Goal: Task Accomplishment & Management: Use online tool/utility

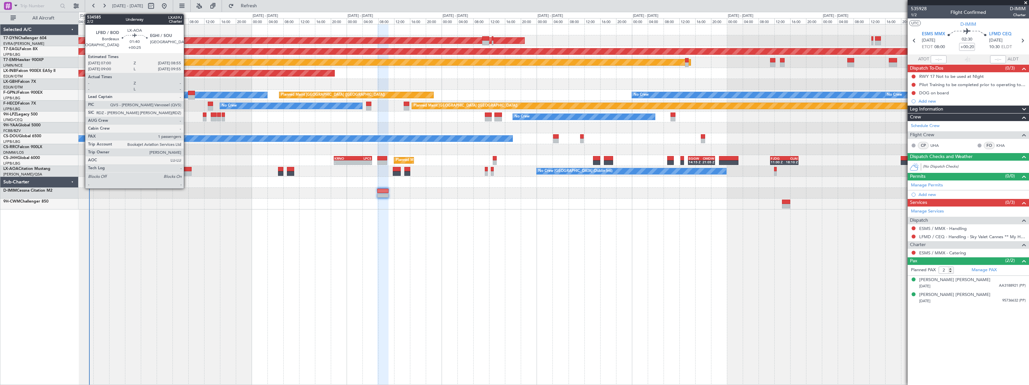
click at [187, 170] on div at bounding box center [188, 169] width 8 height 5
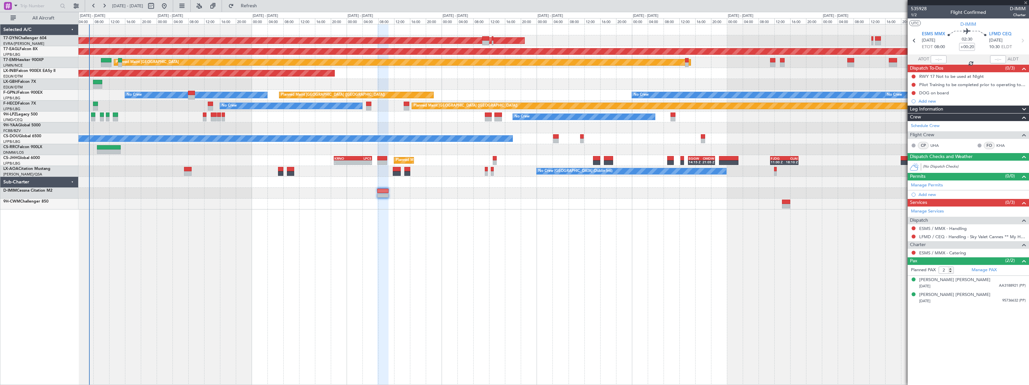
type input "+00:25"
type input "1"
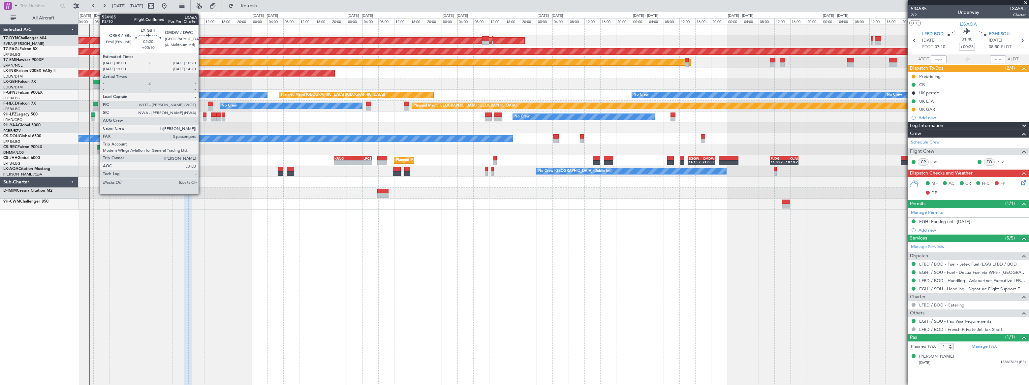
click at [97, 81] on div at bounding box center [98, 82] width 10 height 5
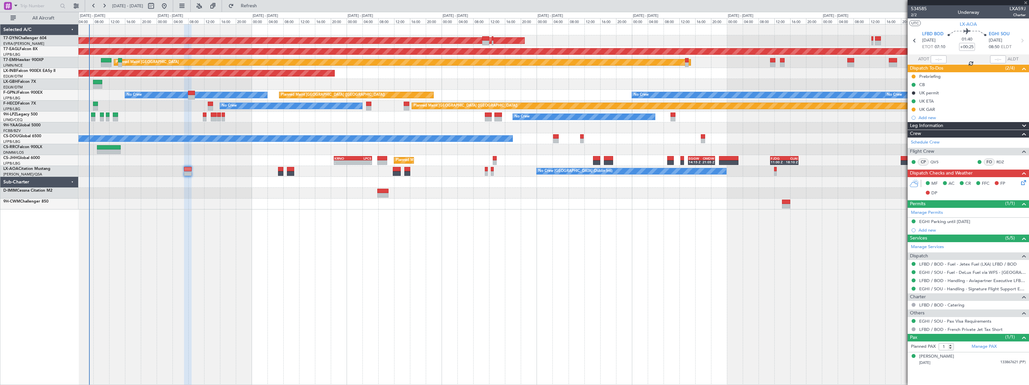
type input "+00:10"
type input "0"
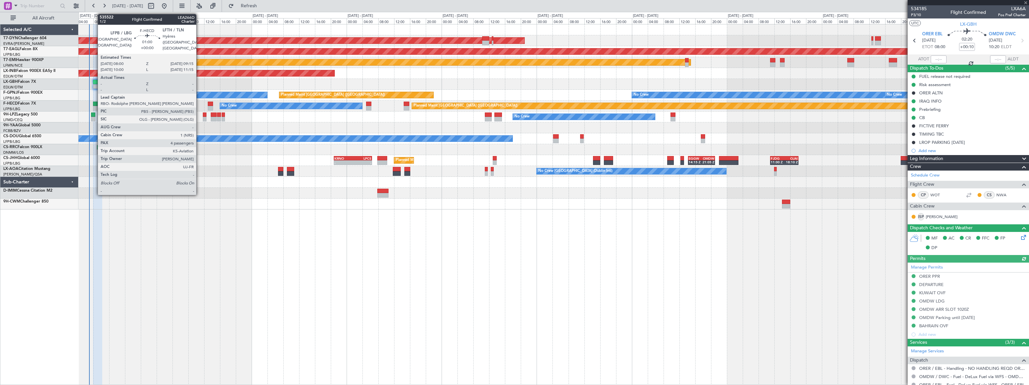
click at [94, 105] on div at bounding box center [95, 104] width 5 height 5
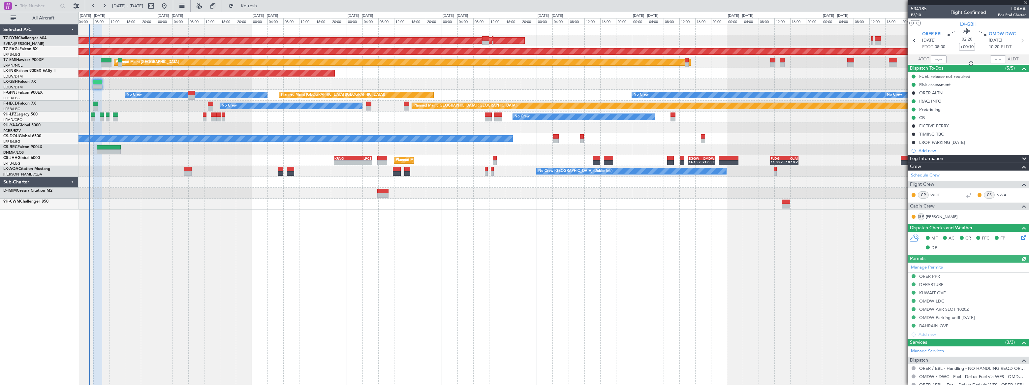
type input "4"
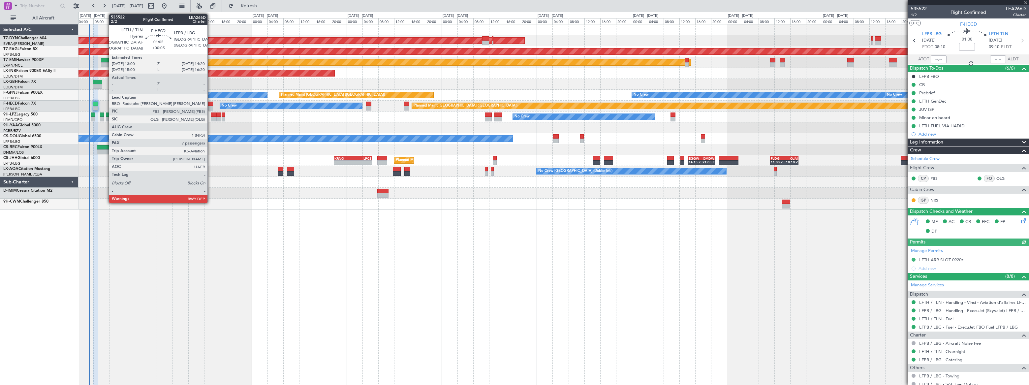
click at [210, 103] on div at bounding box center [211, 104] width 6 height 5
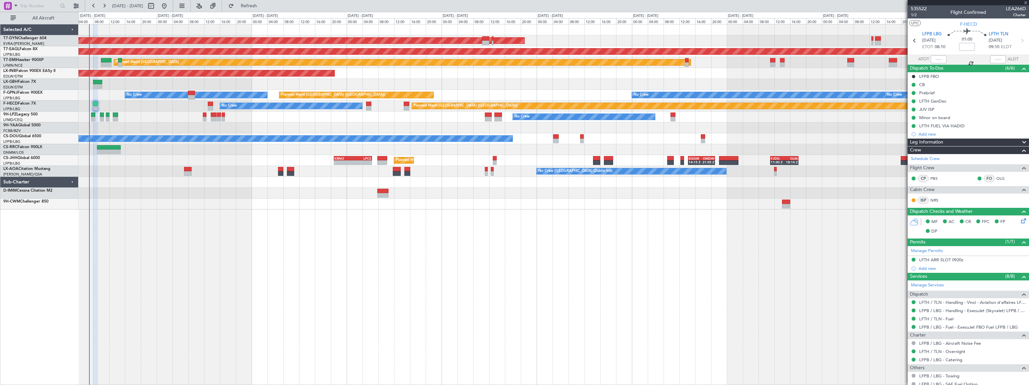
type input "+00:05"
type input "7"
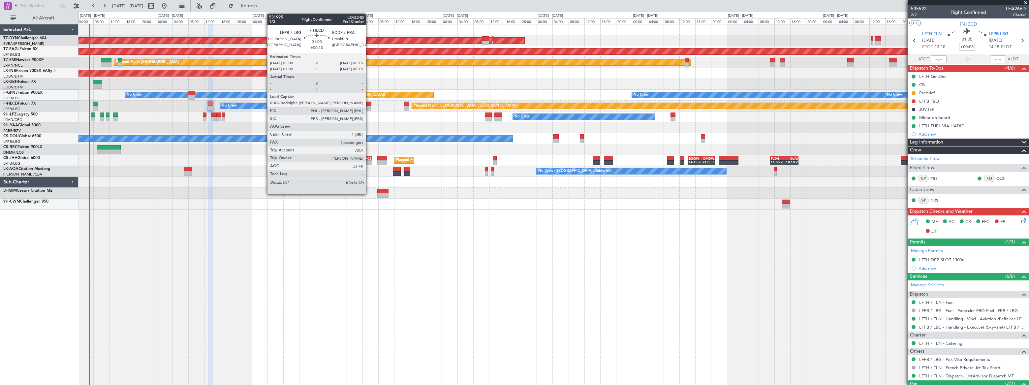
click at [369, 106] on div at bounding box center [368, 108] width 5 height 5
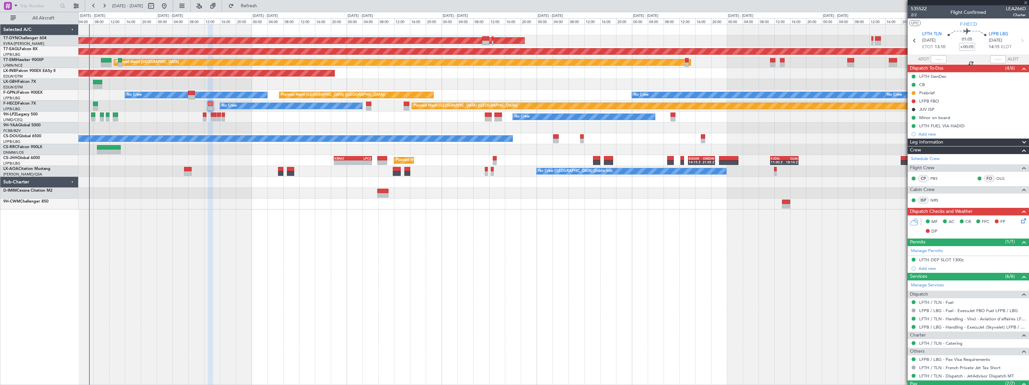
type input "+00:10"
type input "1"
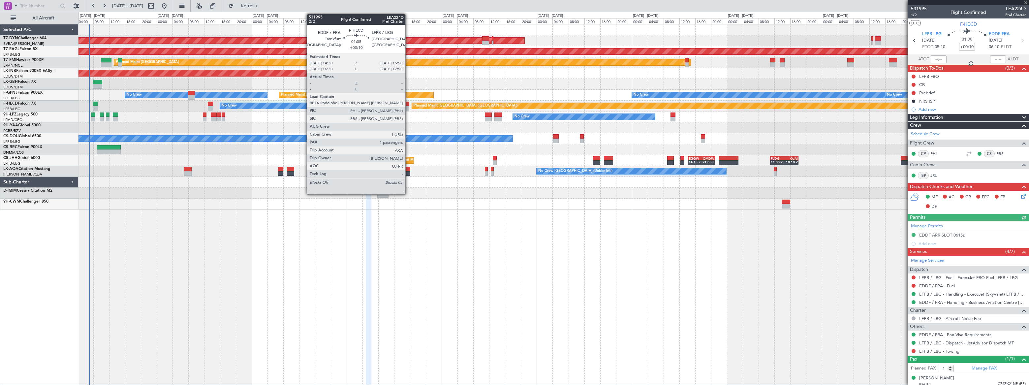
click at [408, 105] on div at bounding box center [407, 104] width 6 height 5
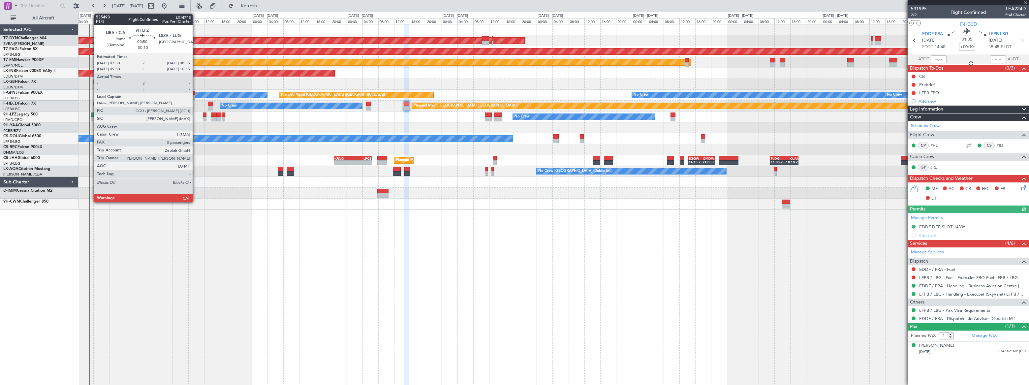
click at [91, 115] on div at bounding box center [93, 114] width 5 height 5
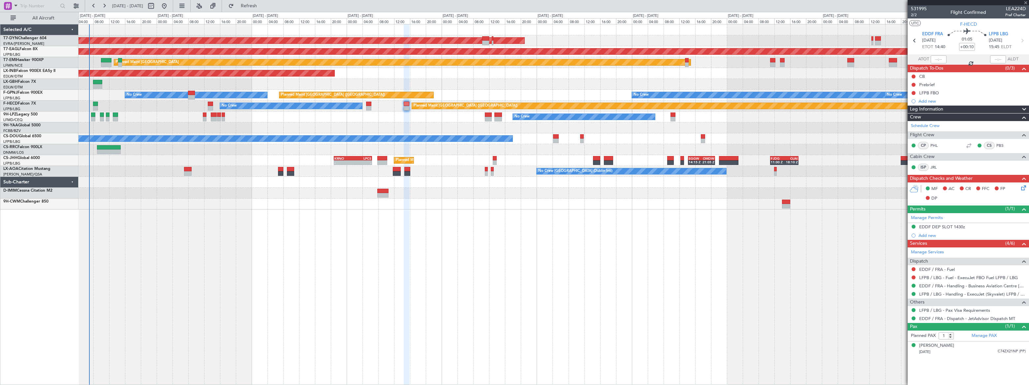
type input "-00:10"
type input "0"
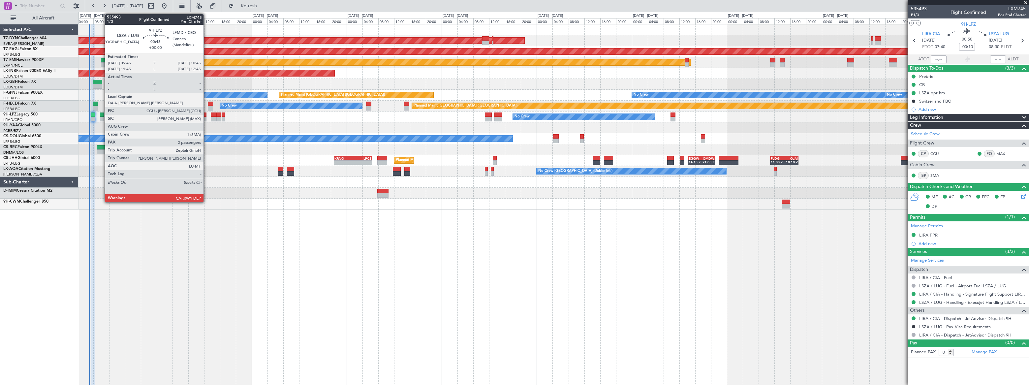
click at [102, 115] on div at bounding box center [102, 114] width 4 height 5
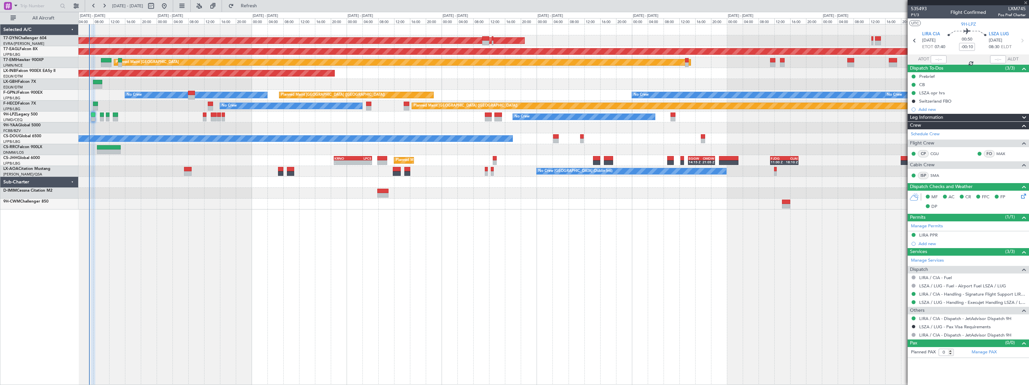
type input "2"
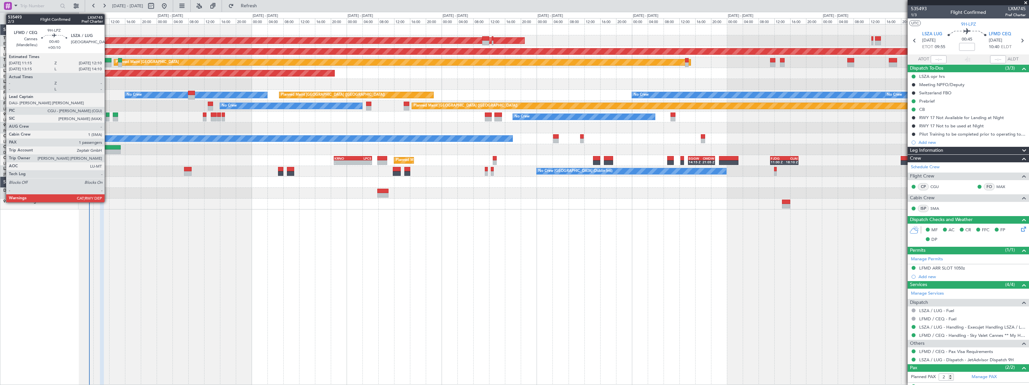
click at [108, 117] on div at bounding box center [108, 119] width 4 height 5
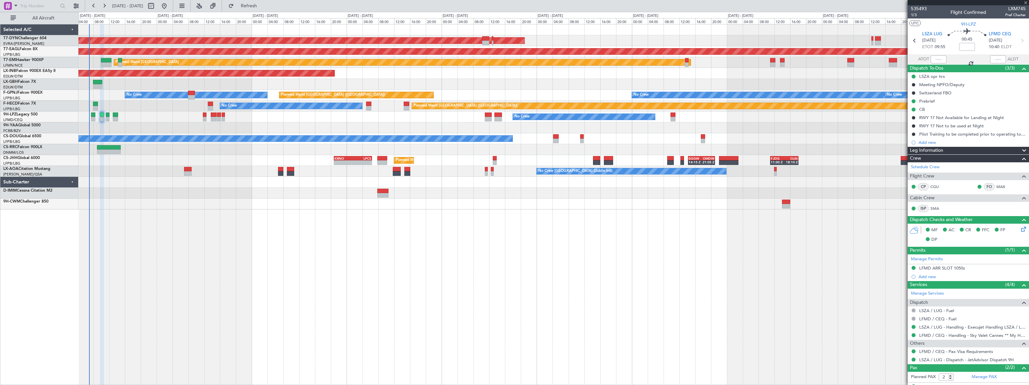
type input "+00:10"
type input "1"
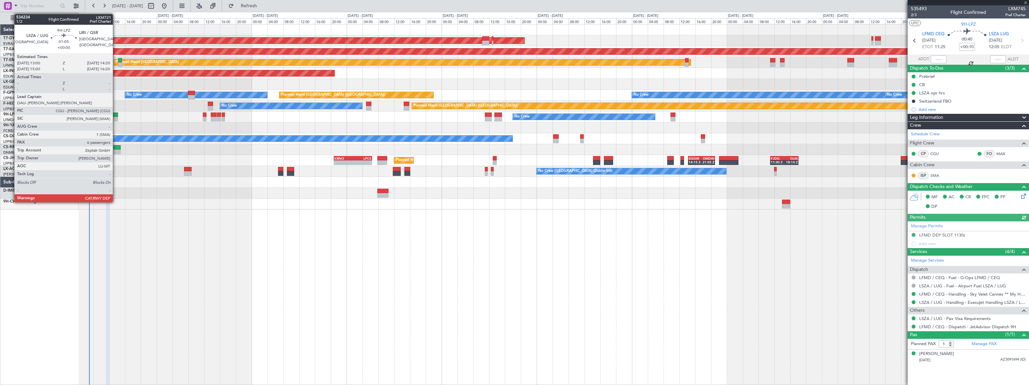
click at [116, 116] on div at bounding box center [116, 114] width 6 height 5
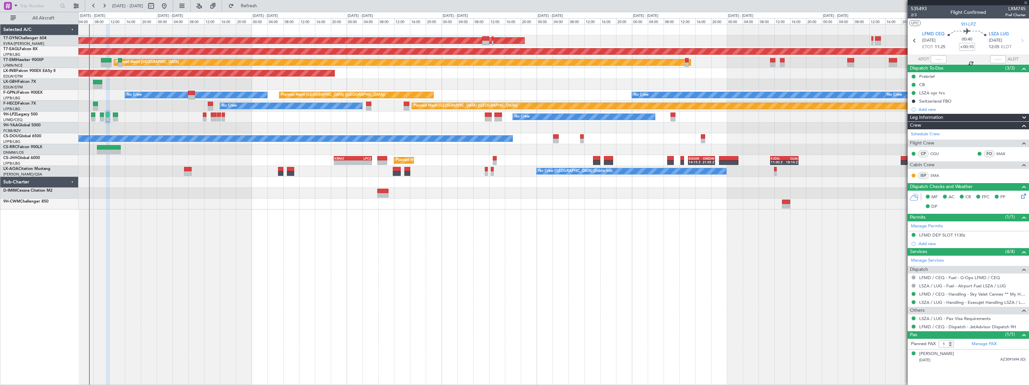
type input "6"
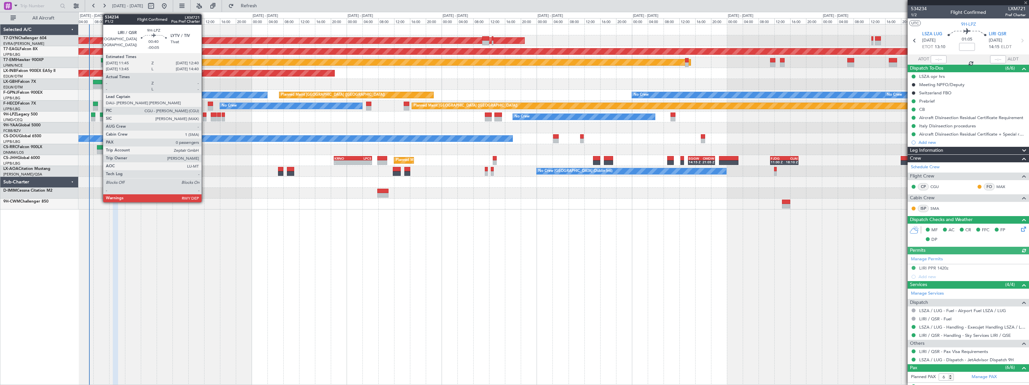
click at [205, 117] on div at bounding box center [205, 119] width 4 height 5
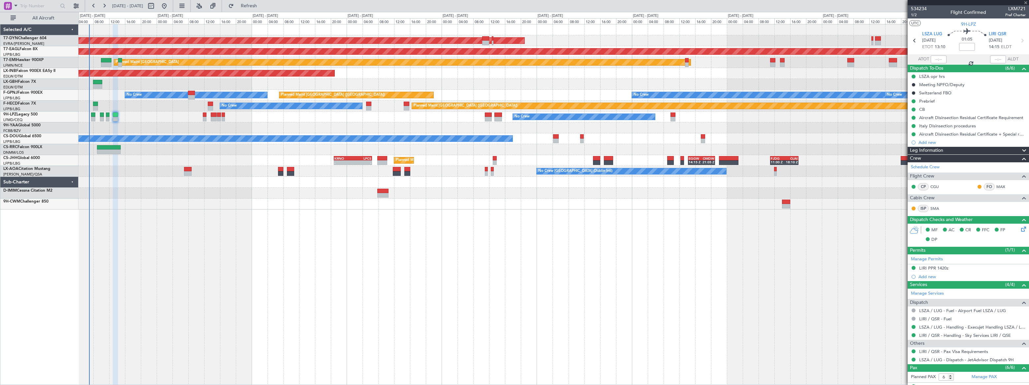
type input "-00:05"
type input "0"
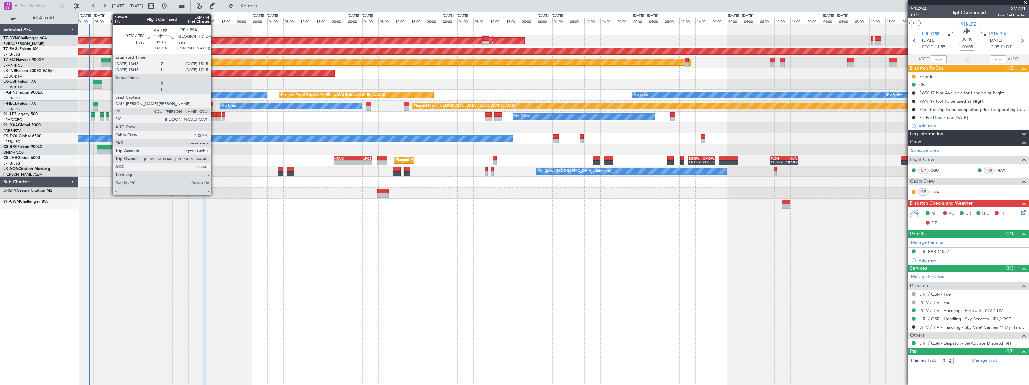
click at [214, 117] on div at bounding box center [214, 119] width 6 height 5
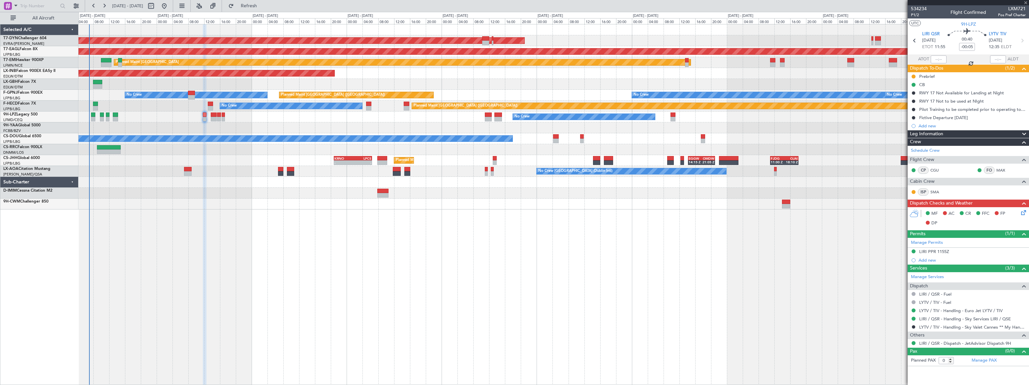
type input "+00:15"
type input "5"
click at [913, 118] on button at bounding box center [914, 118] width 4 height 4
click at [910, 156] on span "Cancelled" at bounding box center [915, 156] width 19 height 7
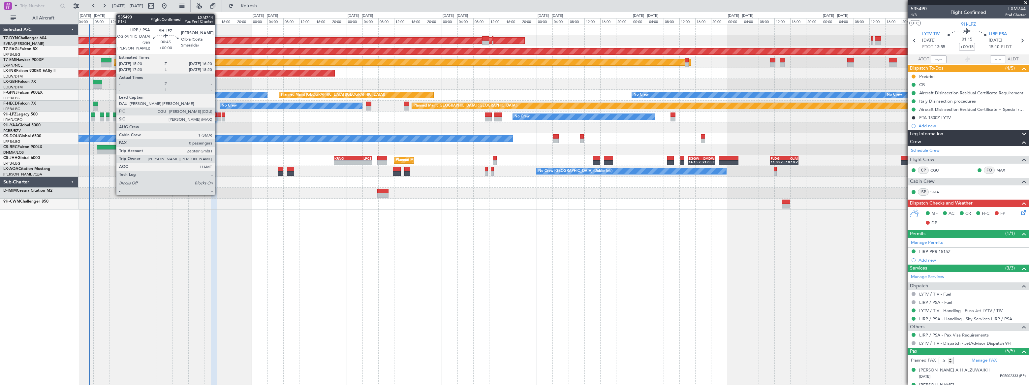
click at [218, 115] on div at bounding box center [219, 114] width 4 height 5
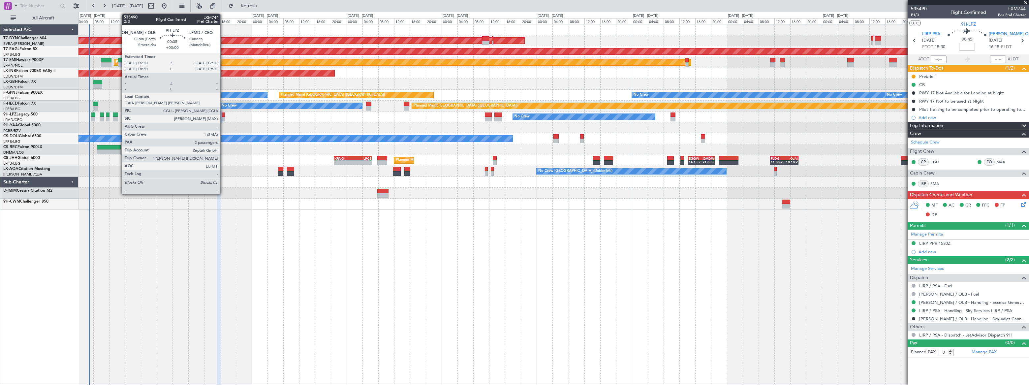
click at [223, 115] on div at bounding box center [224, 114] width 4 height 5
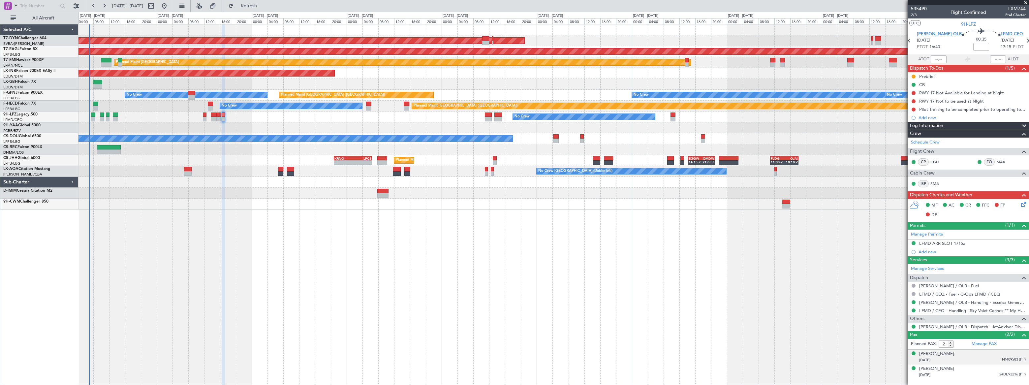
click at [982, 355] on div "[PERSON_NAME] [DATE] FK409583 (PP)" at bounding box center [972, 357] width 107 height 13
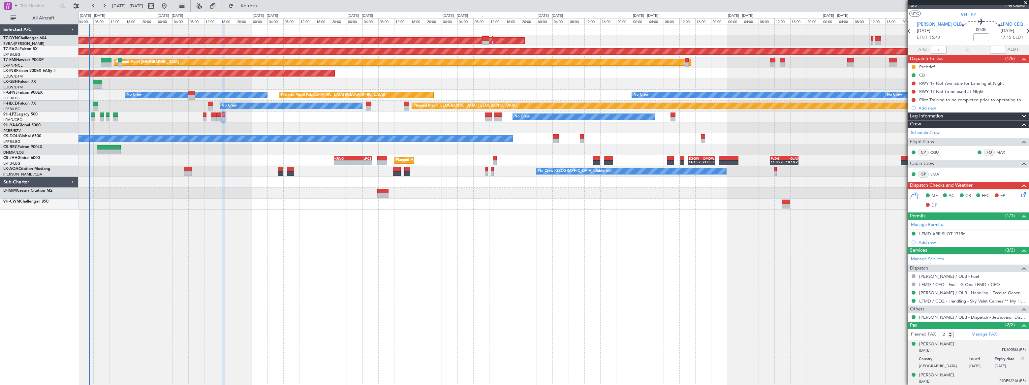
click at [978, 378] on div "[DATE] 24DE92216 (PP)" at bounding box center [972, 381] width 107 height 7
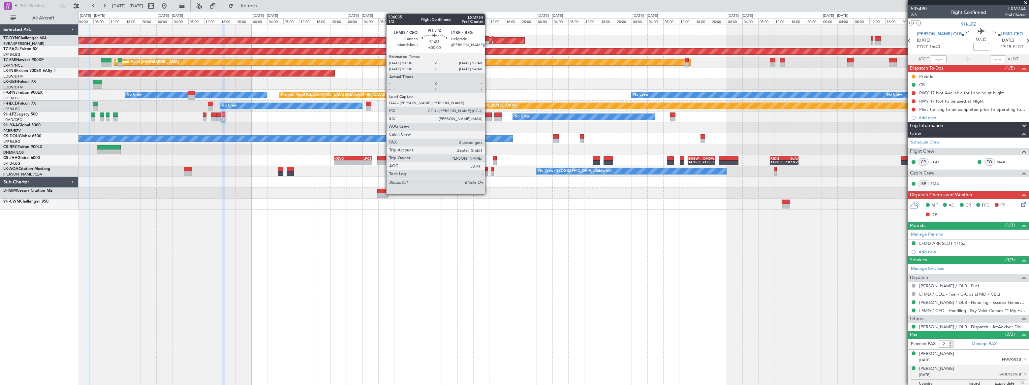
click at [488, 117] on div at bounding box center [488, 119] width 7 height 5
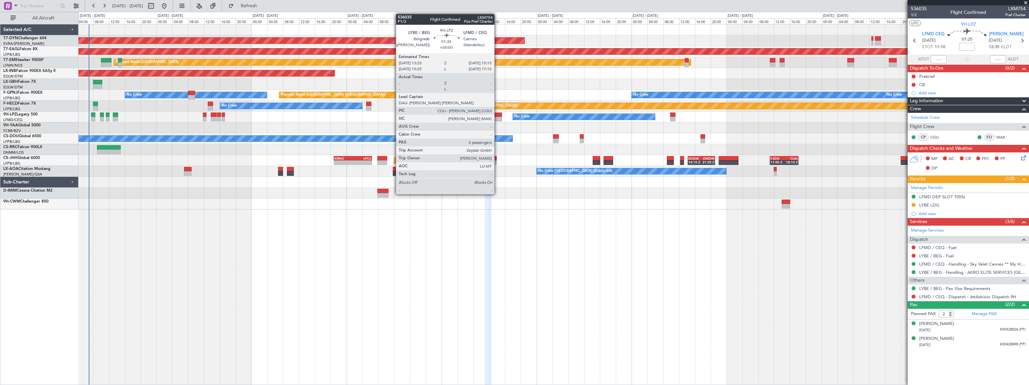
click at [497, 115] on div at bounding box center [498, 114] width 8 height 5
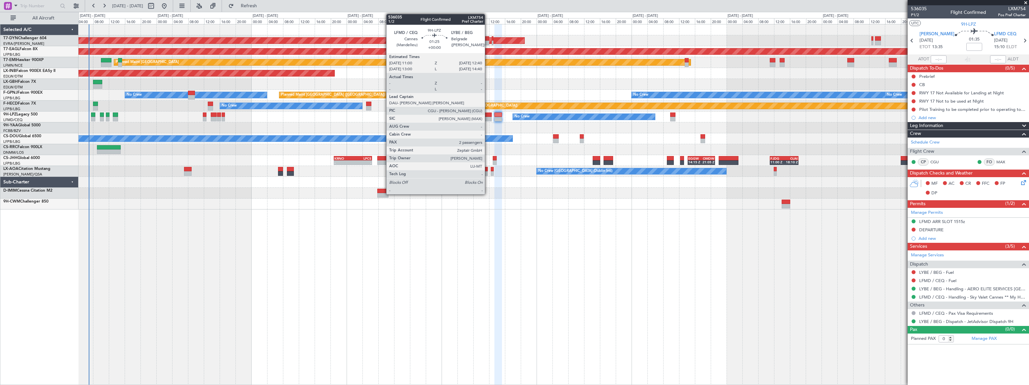
click at [488, 116] on div at bounding box center [488, 114] width 7 height 5
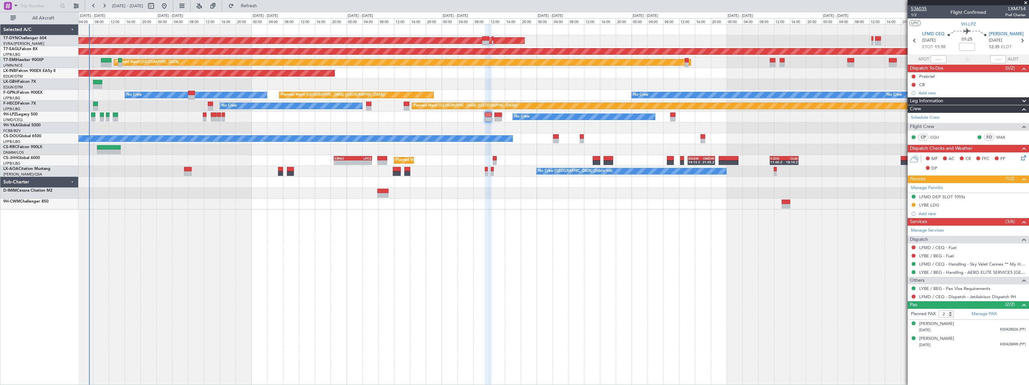
click at [922, 7] on span "536035" at bounding box center [919, 8] width 16 height 7
click at [923, 7] on span "536035" at bounding box center [919, 8] width 16 height 7
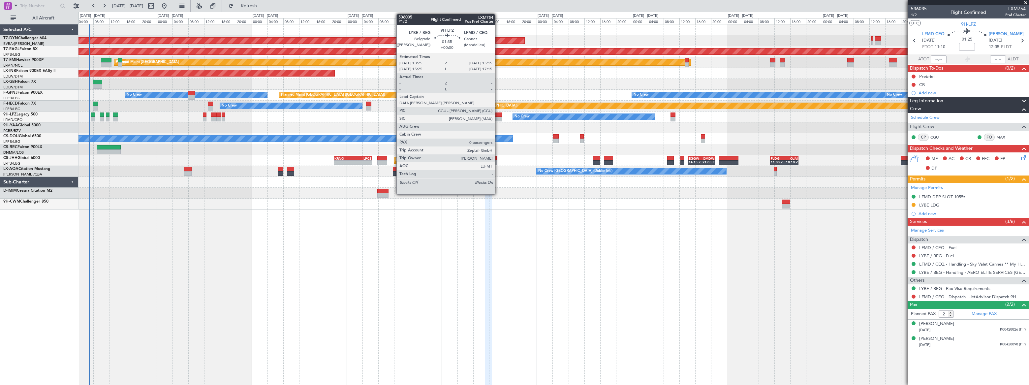
click at [497, 115] on div at bounding box center [498, 114] width 8 height 5
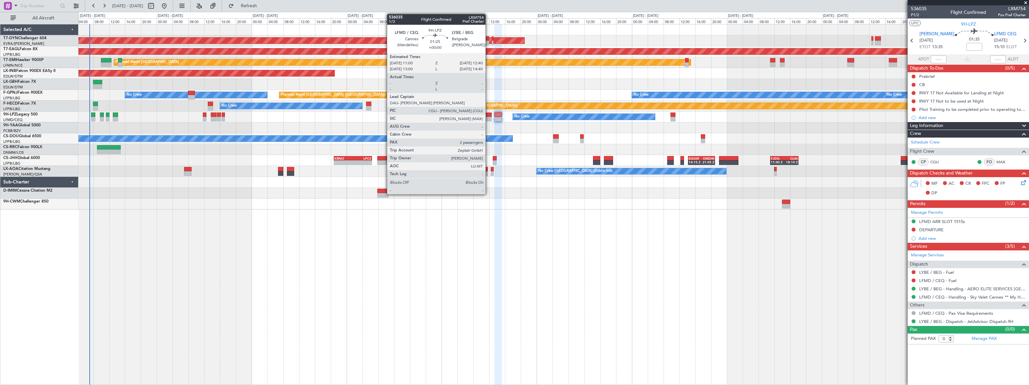
click at [489, 115] on div at bounding box center [488, 114] width 7 height 5
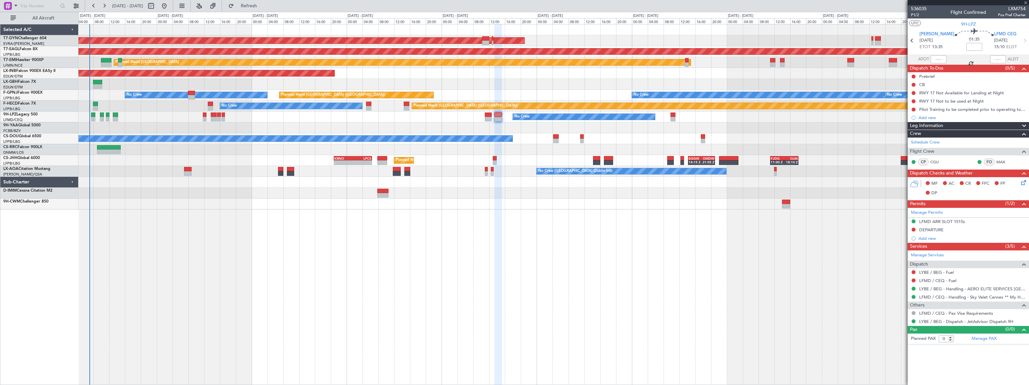
type input "2"
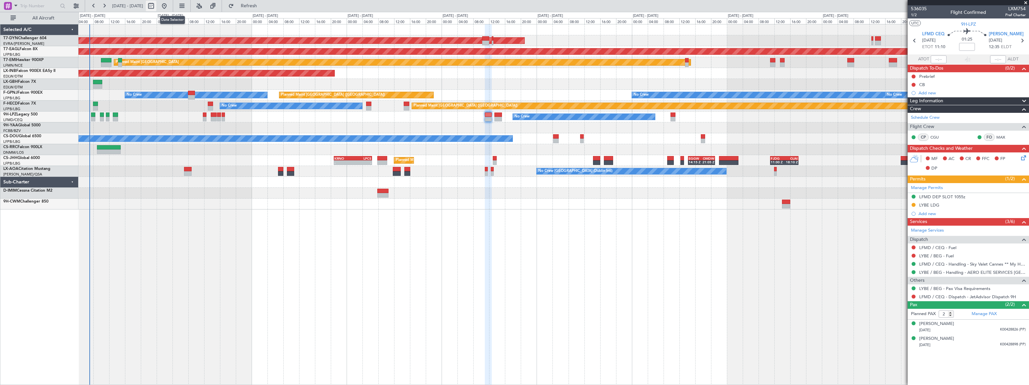
click at [156, 4] on button at bounding box center [151, 6] width 11 height 11
select select "8"
select select "2025"
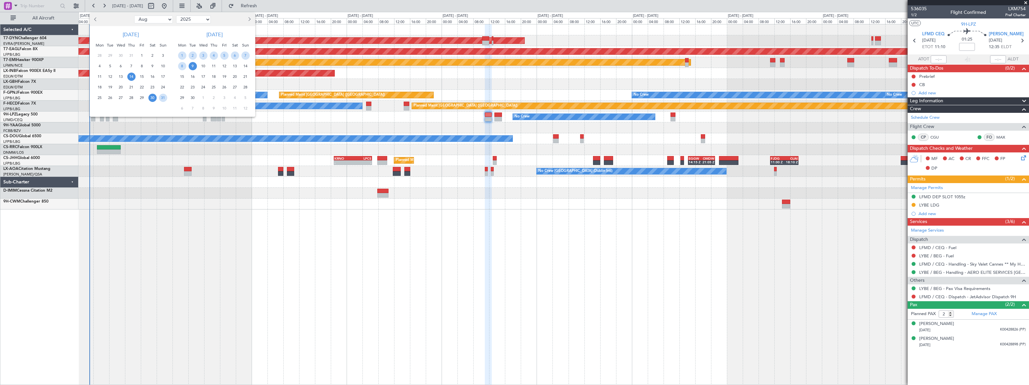
click at [129, 76] on span "14" at bounding box center [131, 77] width 8 height 8
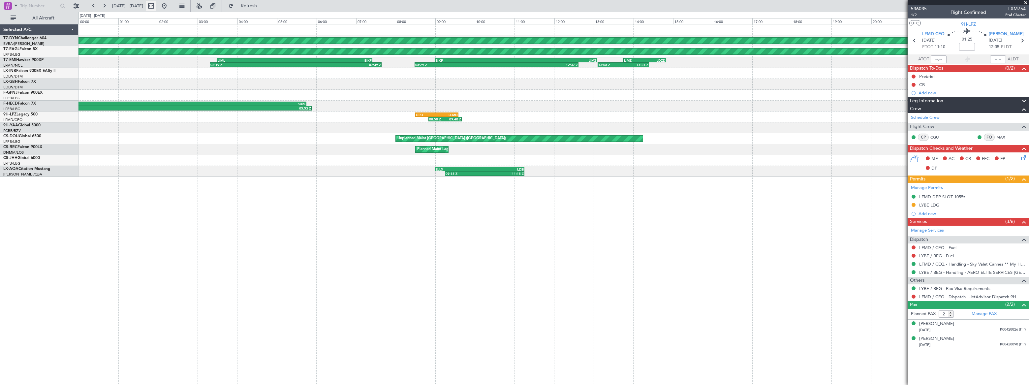
click at [156, 6] on button at bounding box center [151, 6] width 11 height 11
select select "8"
select select "2025"
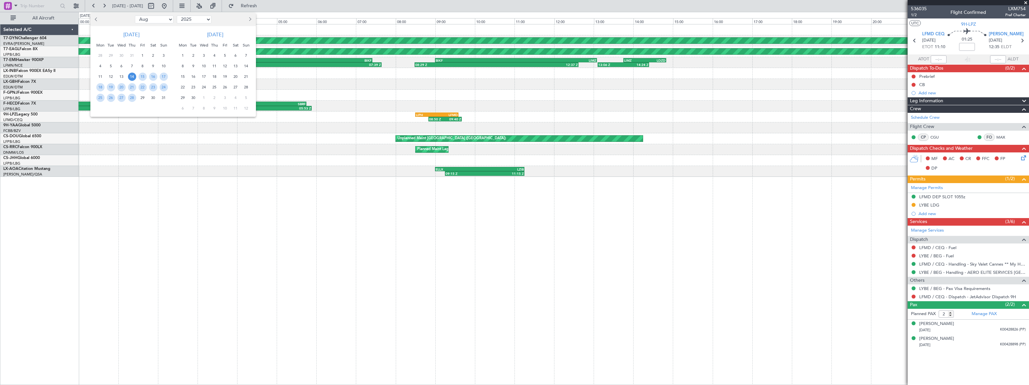
drag, startPoint x: 163, startPoint y: 19, endPoint x: 160, endPoint y: 23, distance: 4.9
click at [163, 19] on select "Jan Feb Mar Apr May Jun [DATE] Aug Sep Oct Nov Dec" at bounding box center [154, 20] width 39 height 8
select select "9"
click at [135, 16] on select "Jan Feb Mar Apr May Jun [DATE] Aug Sep Oct Nov Dec" at bounding box center [154, 20] width 39 height 8
click at [161, 64] on span "14" at bounding box center [164, 66] width 8 height 8
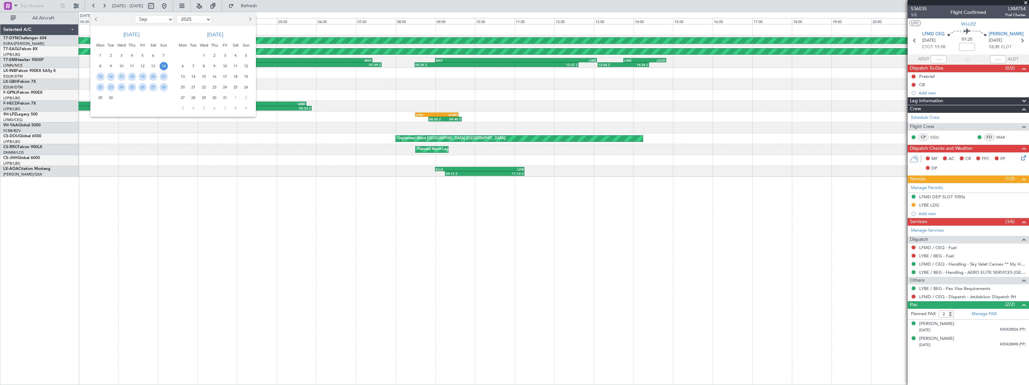
click at [164, 64] on span "14" at bounding box center [164, 66] width 8 height 8
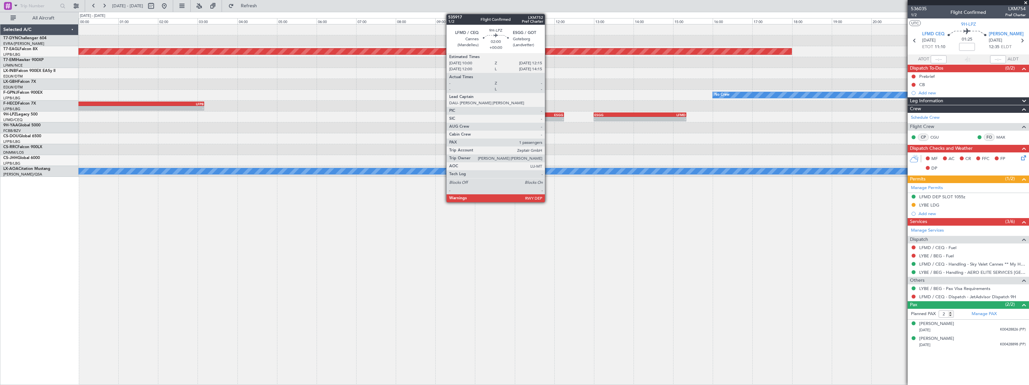
click at [548, 113] on div "ESGG" at bounding box center [542, 115] width 44 height 4
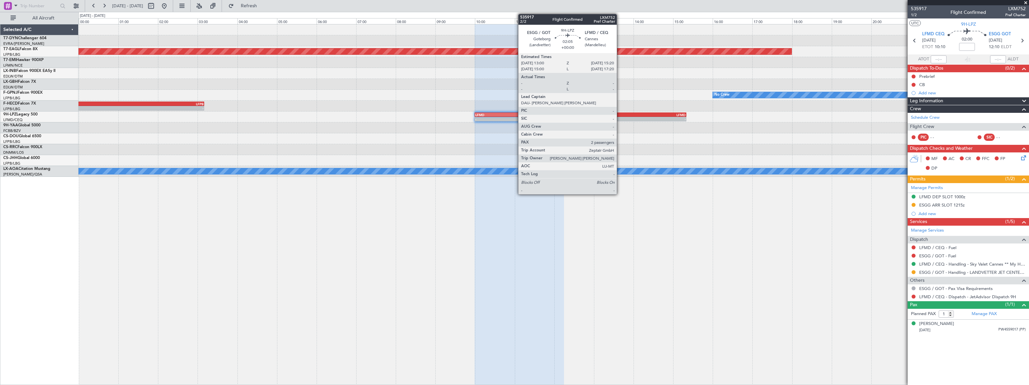
click at [620, 115] on div "ESGG" at bounding box center [617, 115] width 46 height 4
type input "2"
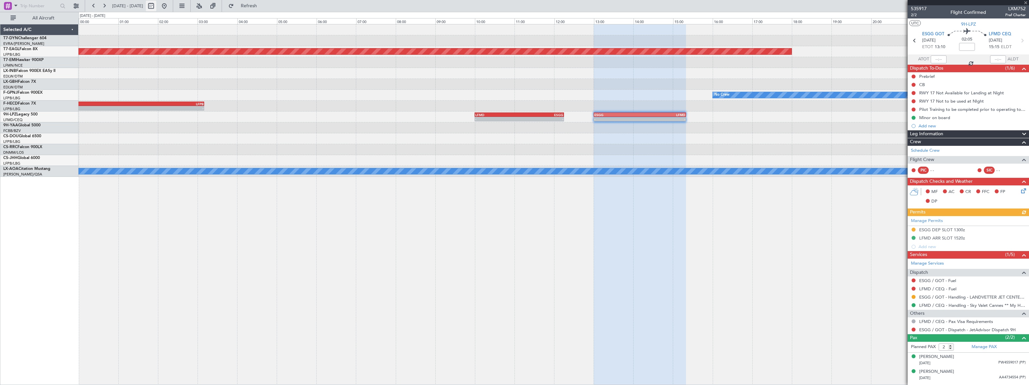
click at [156, 7] on button at bounding box center [151, 6] width 11 height 11
select select "9"
select select "2025"
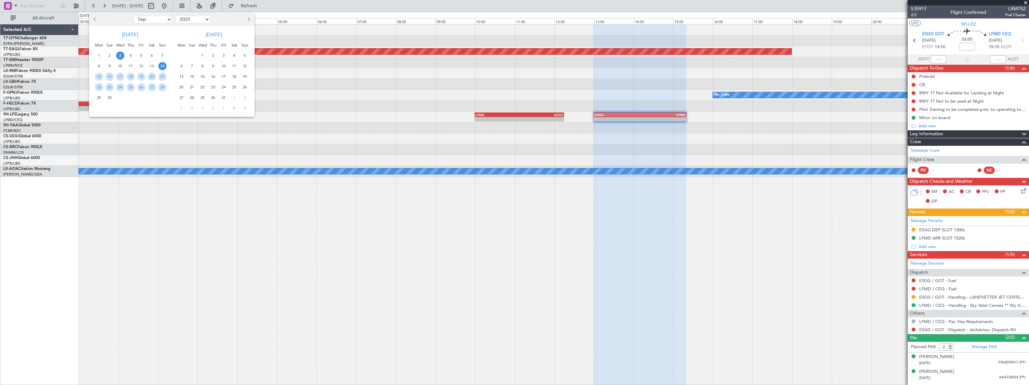
click at [118, 54] on span "3" at bounding box center [120, 55] width 8 height 8
click at [119, 55] on span "3" at bounding box center [120, 55] width 8 height 8
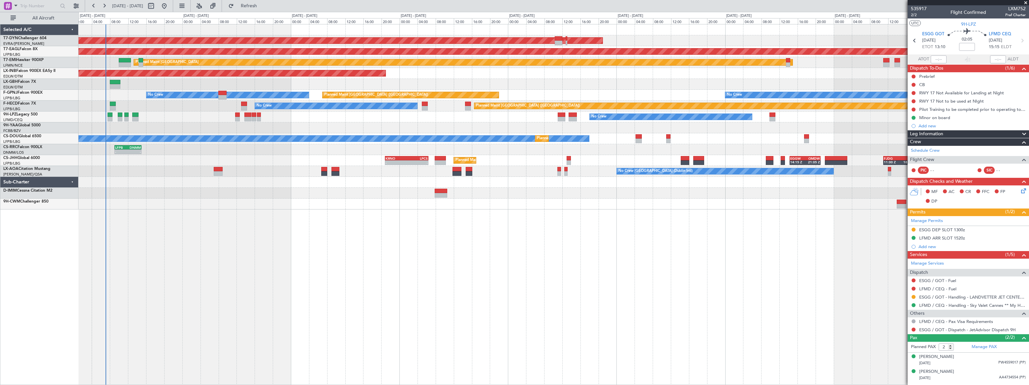
click at [421, 190] on div "AOG Maint Riga (Riga Intl) Grounded [US_STATE] ([GEOGRAPHIC_DATA]) Planned Main…" at bounding box center [554, 204] width 950 height 361
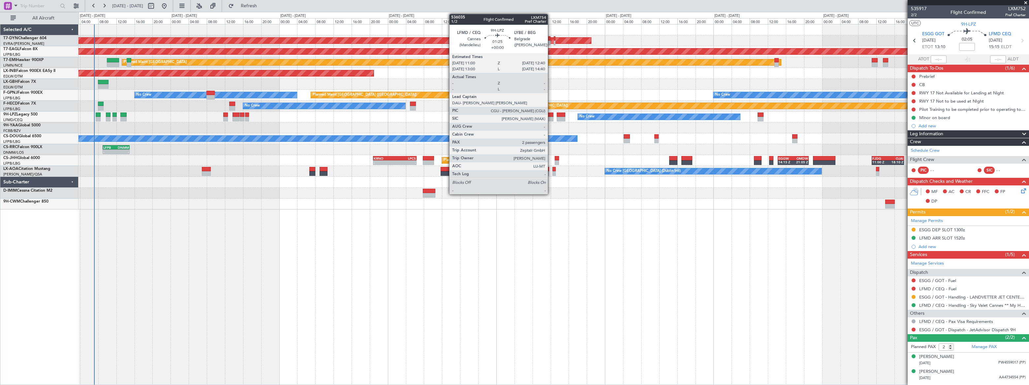
click at [551, 115] on div at bounding box center [550, 114] width 8 height 5
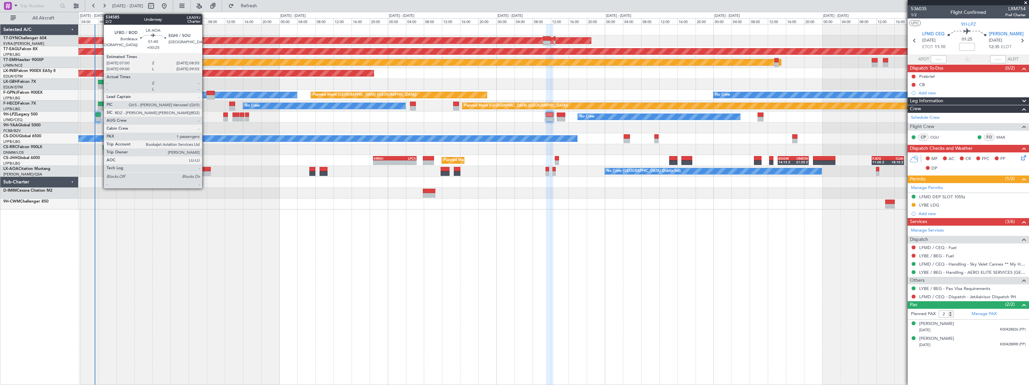
click at [205, 169] on div at bounding box center [206, 169] width 9 height 5
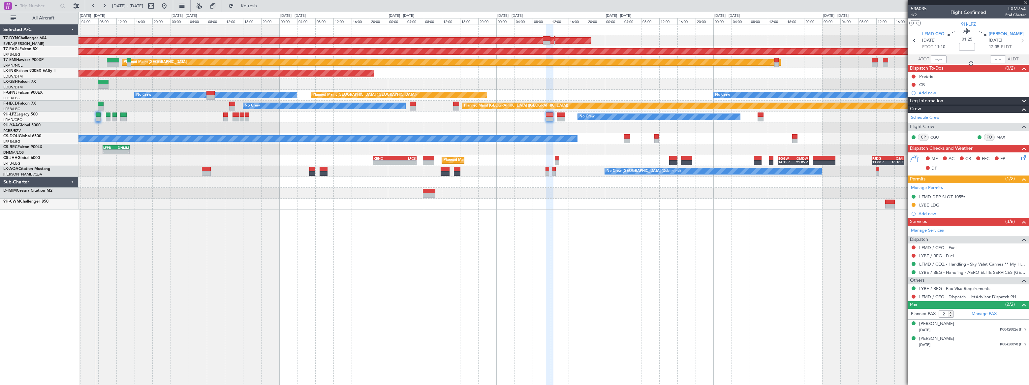
type input "+00:25"
type input "1"
